Goal: Complete application form

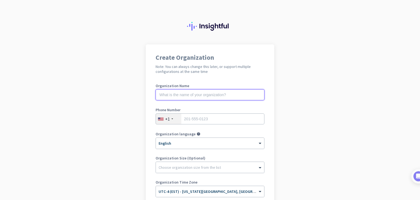
click at [192, 96] on input "text" at bounding box center [210, 94] width 109 height 11
type input "[GEOGRAPHIC_DATA]"
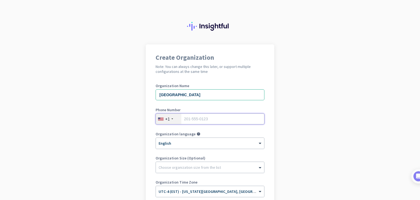
click at [189, 117] on input "tel" at bounding box center [210, 118] width 109 height 11
click at [172, 119] on div at bounding box center [173, 118] width 2 height 1
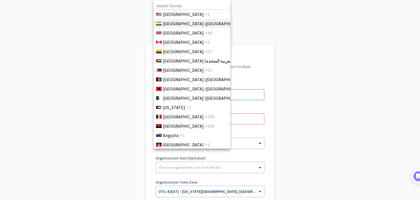
click at [181, 25] on span "[GEOGRAPHIC_DATA] ([GEOGRAPHIC_DATA])" at bounding box center [205, 23] width 85 height 7
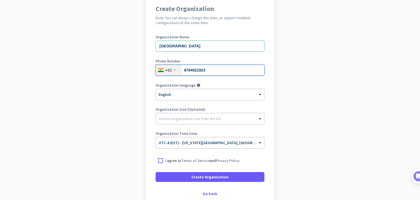
scroll to position [49, 0]
type input "8764021923"
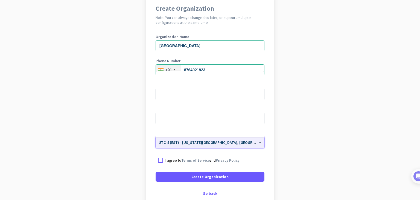
click at [194, 141] on input "text" at bounding box center [205, 140] width 92 height 4
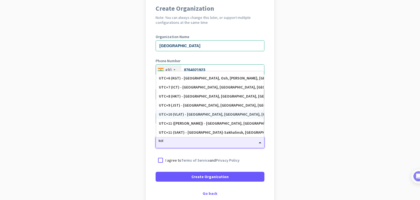
scroll to position [0, 0]
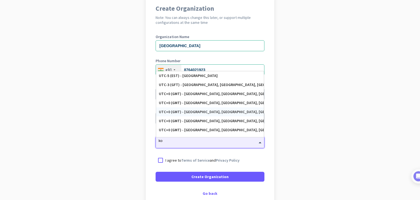
type input "k"
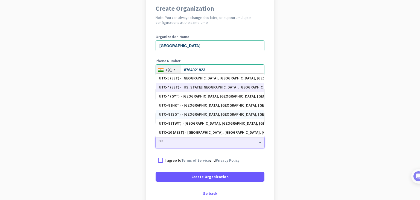
type input "n"
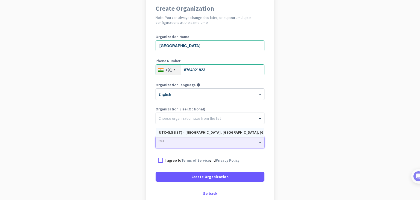
type input "m"
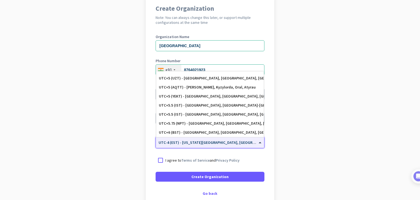
scroll to position [2156, 0]
click at [219, 114] on div "UTC+5.5 (IST) - [GEOGRAPHIC_DATA], [GEOGRAPHIC_DATA], [GEOGRAPHIC_DATA], [GEOGR…" at bounding box center [210, 113] width 102 height 5
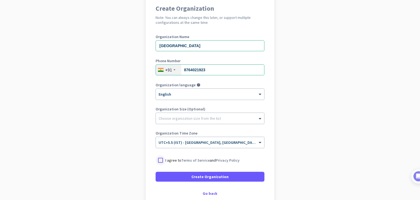
click at [157, 158] on div at bounding box center [161, 160] width 10 height 10
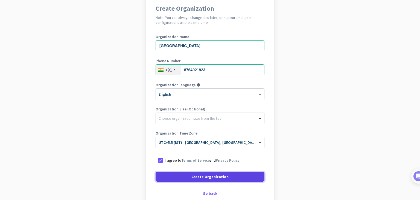
click at [180, 173] on span at bounding box center [210, 176] width 109 height 13
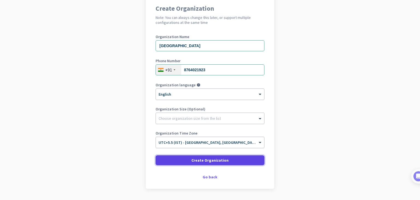
click at [193, 158] on span "Create Organization" at bounding box center [210, 159] width 37 height 5
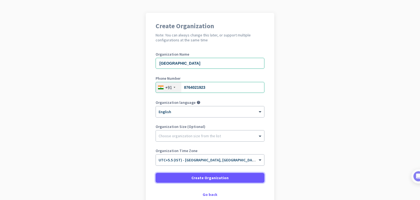
scroll to position [32, 0]
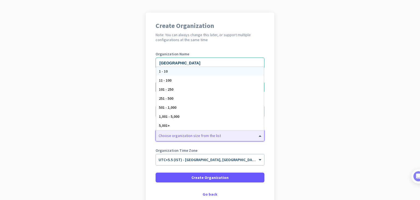
click at [192, 138] on div "Choose organization size from the list" at bounding box center [210, 135] width 108 height 11
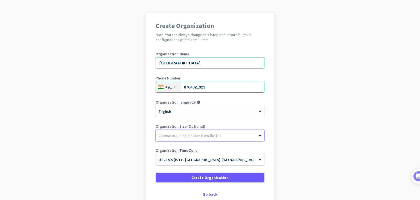
click at [192, 138] on div "Choose organization size from the list" at bounding box center [210, 135] width 108 height 11
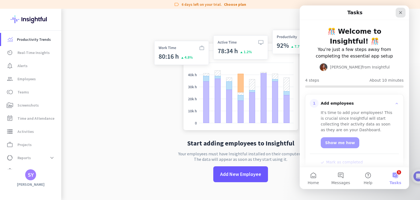
click at [403, 13] on icon "Close" at bounding box center [401, 12] width 4 height 4
